Goal: Task Accomplishment & Management: Manage account settings

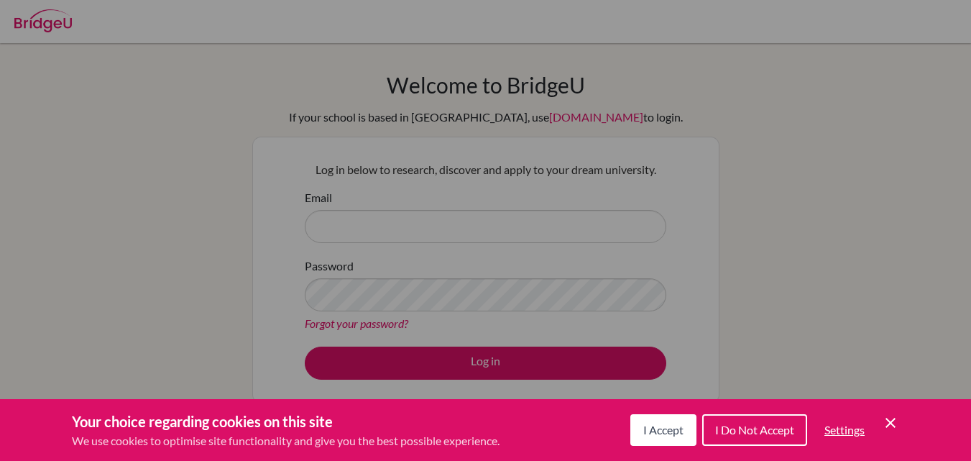
click at [674, 437] on button "I Accept" at bounding box center [663, 430] width 66 height 32
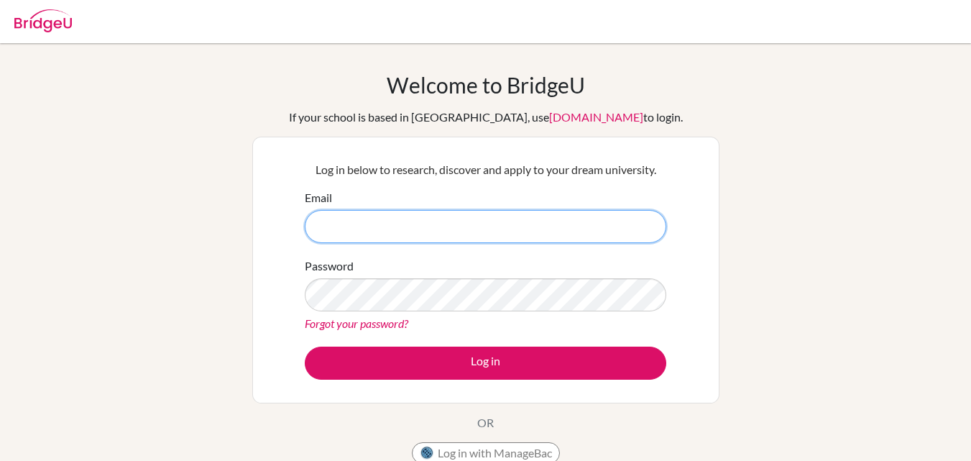
paste input "revachaudhary2026@sfhs.in"
type input "revachaudhary2026@sfhs.in"
click at [318, 228] on input "revachaudhary2026@sfhs.in" at bounding box center [486, 226] width 362 height 33
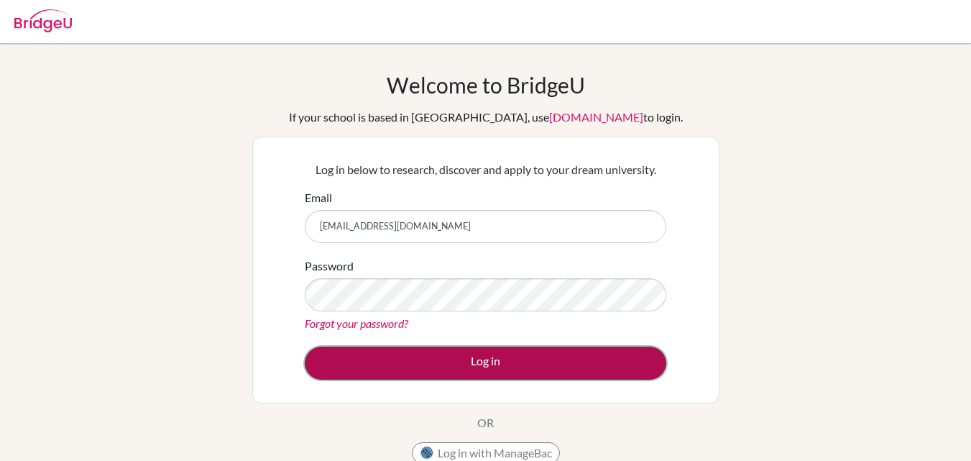
click at [515, 356] on button "Log in" at bounding box center [486, 362] width 362 height 33
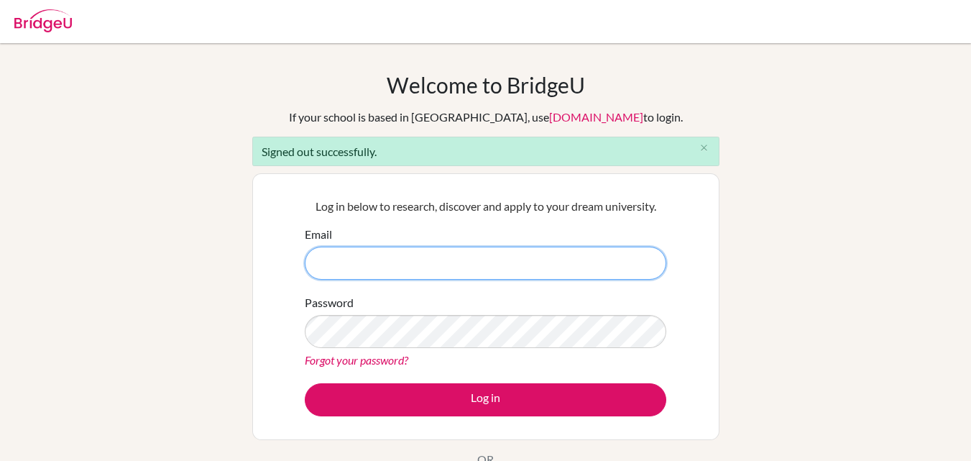
paste input "[EMAIL_ADDRESS][DOMAIN_NAME]"
type input "[EMAIL_ADDRESS][DOMAIN_NAME]"
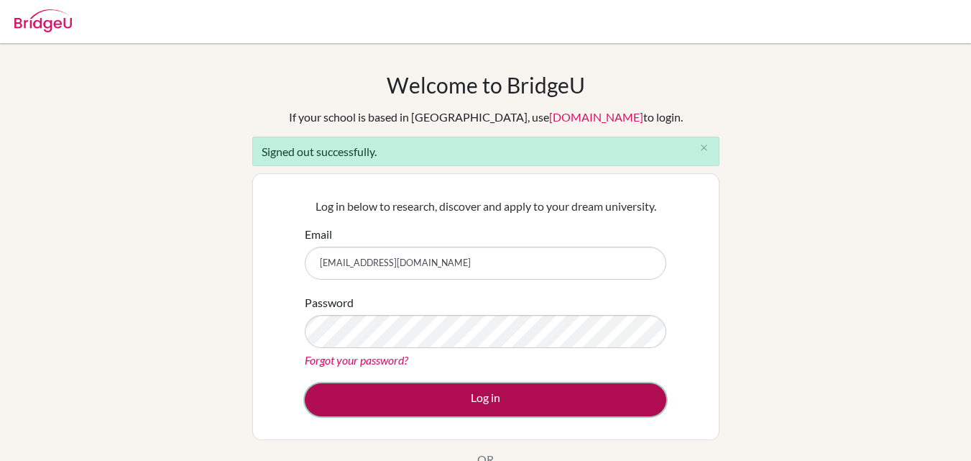
click at [532, 408] on button "Log in" at bounding box center [486, 399] width 362 height 33
